Goal: Find specific page/section: Find specific page/section

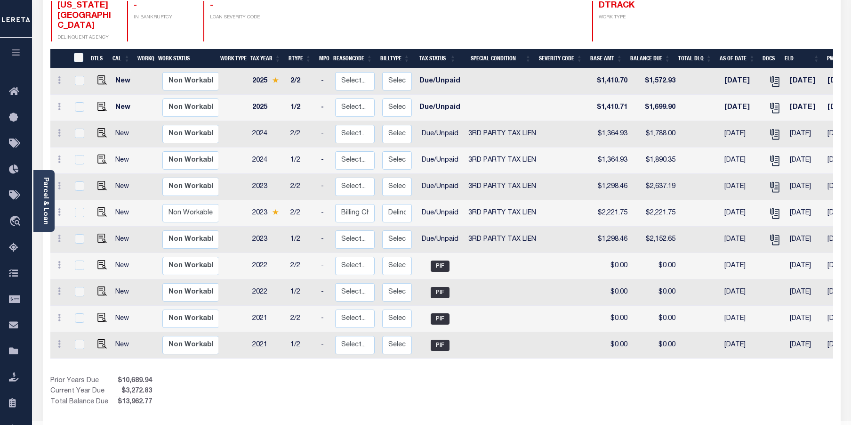
scroll to position [0, 160]
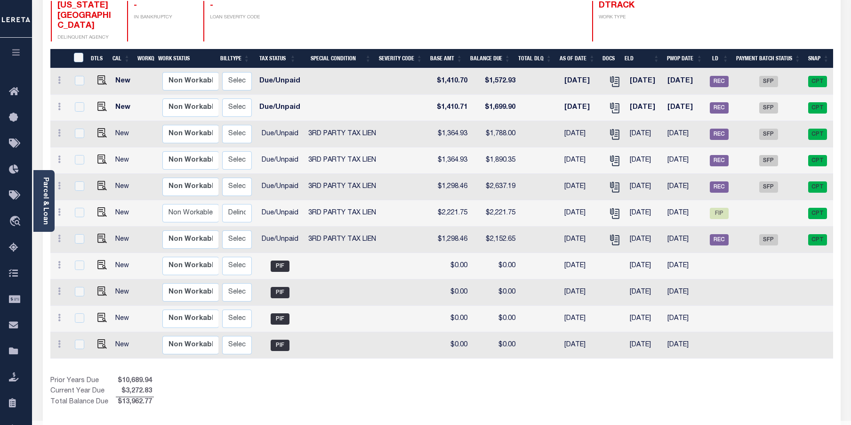
click at [18, 50] on icon "button" at bounding box center [16, 52] width 11 height 8
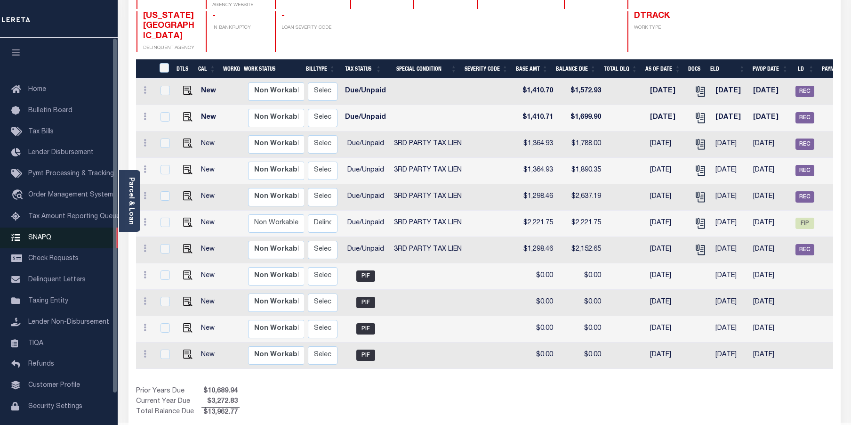
click at [38, 247] on link "SNAPQ" at bounding box center [59, 237] width 118 height 21
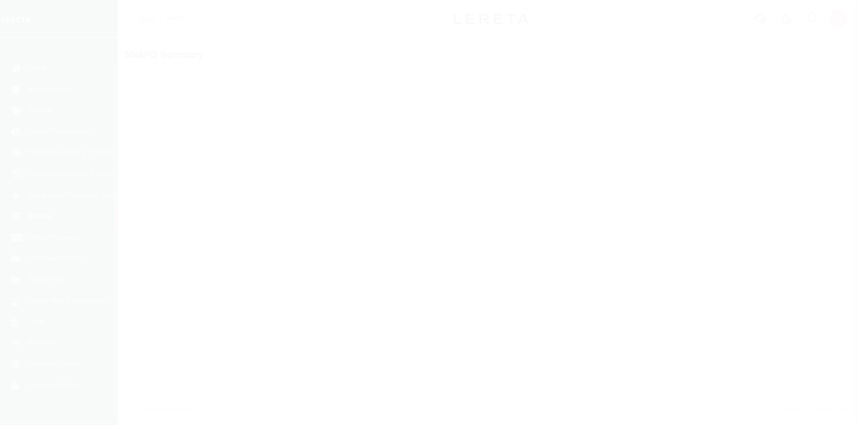
scroll to position [34, 0]
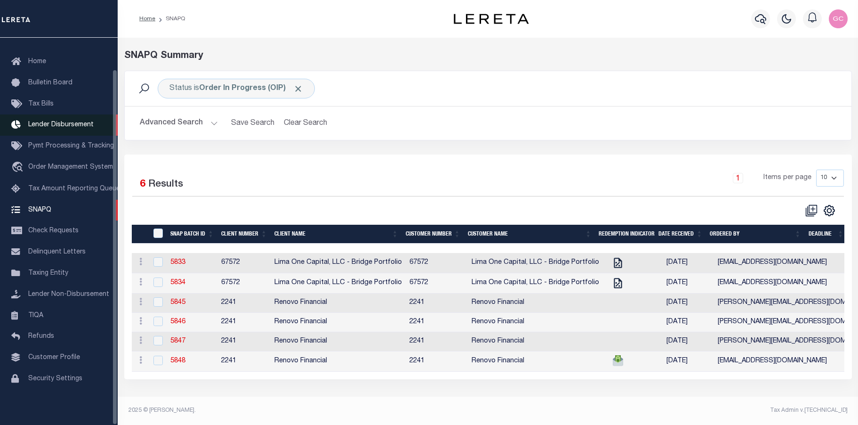
click at [43, 121] on span "Lender Disbursement" at bounding box center [60, 124] width 65 height 7
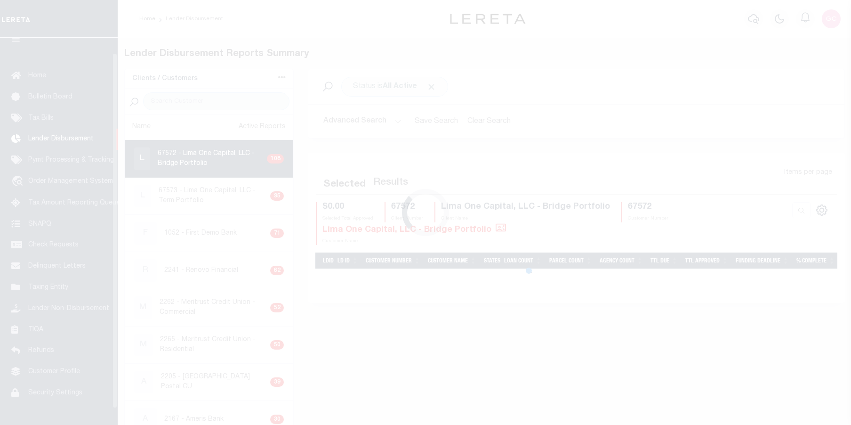
scroll to position [16, 0]
